Goal: Find contact information: Find contact information

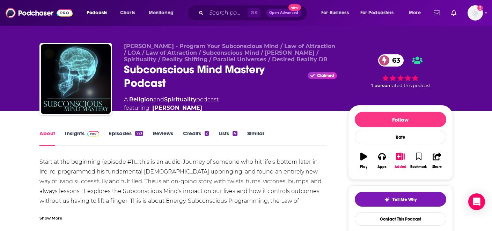
scroll to position [79, 0]
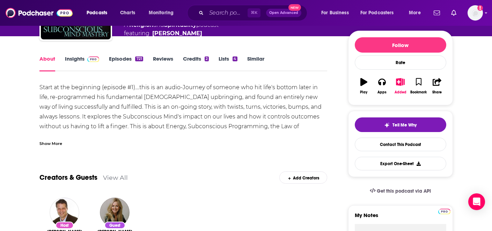
click at [82, 62] on link "Insights" at bounding box center [82, 64] width 35 height 16
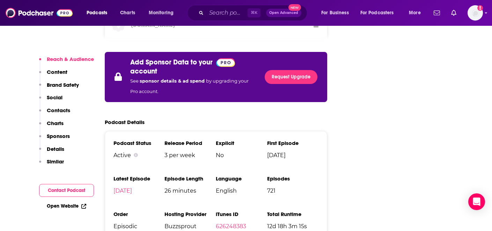
scroll to position [1365, 0]
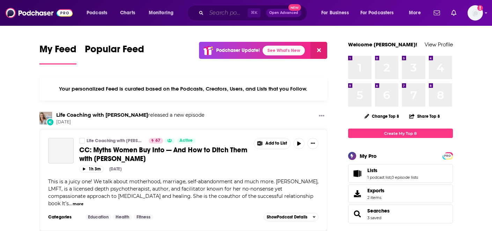
click at [219, 17] on input "Search podcasts, credits, & more..." at bounding box center [226, 12] width 41 height 11
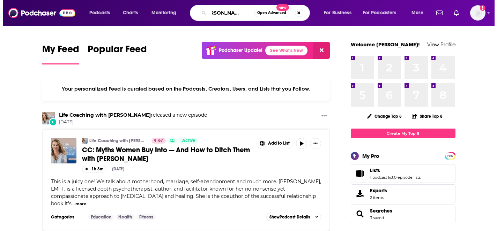
scroll to position [0, 15]
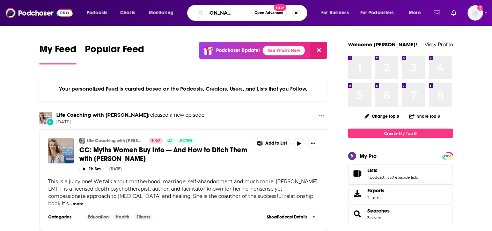
type input "[PERSON_NAME] show"
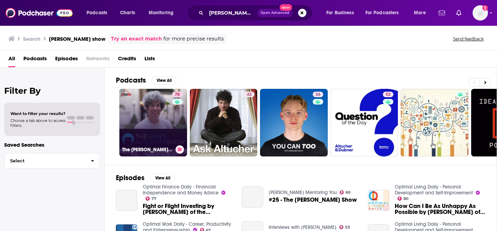
click at [160, 115] on link "70 The [PERSON_NAME] Show" at bounding box center [153, 123] width 68 height 68
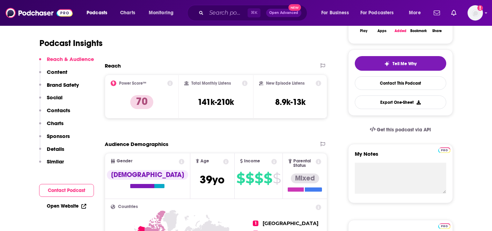
scroll to position [217, 0]
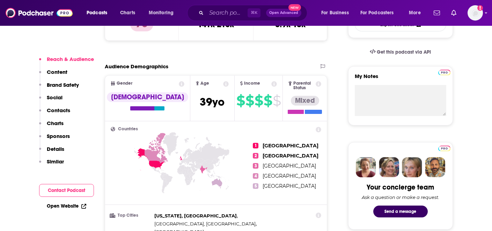
click at [60, 109] on p "Contacts" at bounding box center [58, 110] width 23 height 7
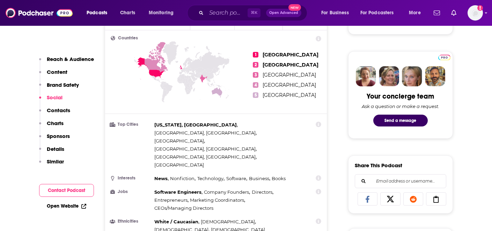
scroll to position [132, 0]
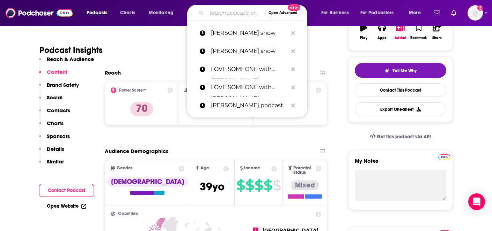
click at [226, 13] on input "Search podcasts, credits, & more..." at bounding box center [235, 12] width 59 height 11
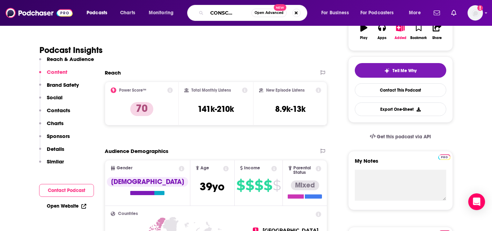
type input "GAIA CONSCIOUSNESS"
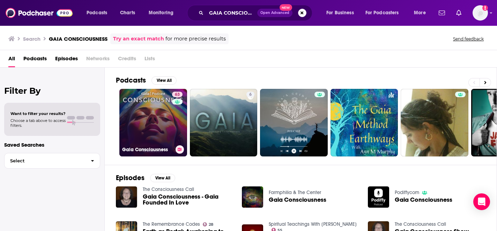
click at [169, 126] on link "63 Gaia Consciousness" at bounding box center [153, 123] width 68 height 68
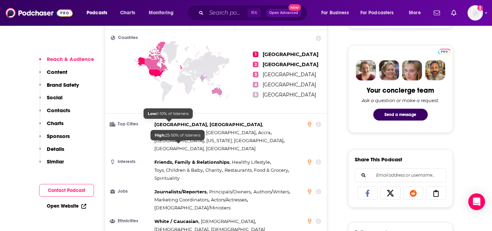
scroll to position [344, 0]
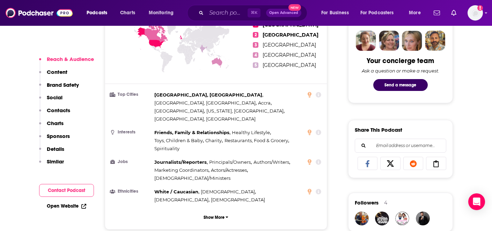
click at [65, 108] on p "Contacts" at bounding box center [58, 110] width 23 height 7
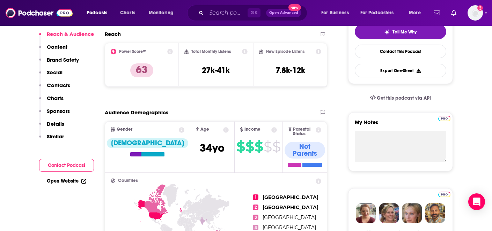
scroll to position [0, 0]
